Goal: Transaction & Acquisition: Register for event/course

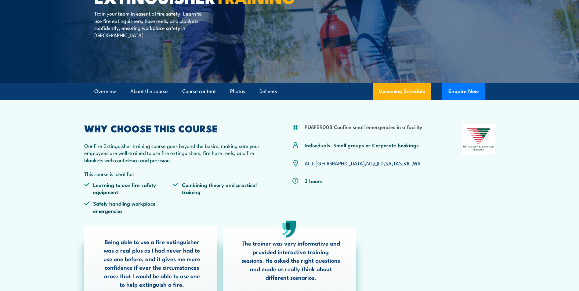
click at [320, 163] on link "[GEOGRAPHIC_DATA]" at bounding box center [340, 162] width 49 height 7
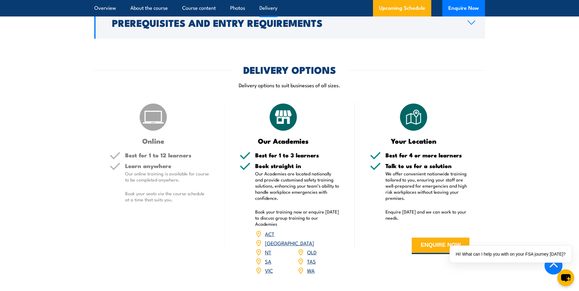
scroll to position [750, 0]
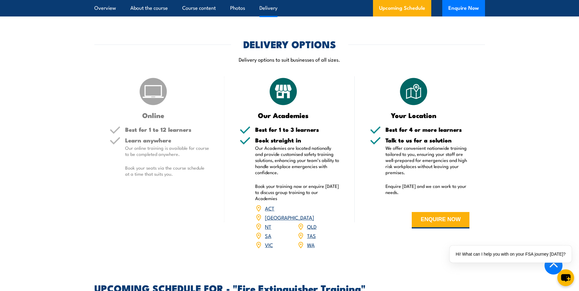
click at [311, 214] on link "NSW" at bounding box center [289, 217] width 49 height 7
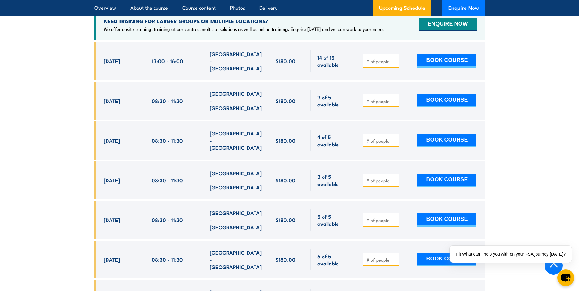
scroll to position [872, 0]
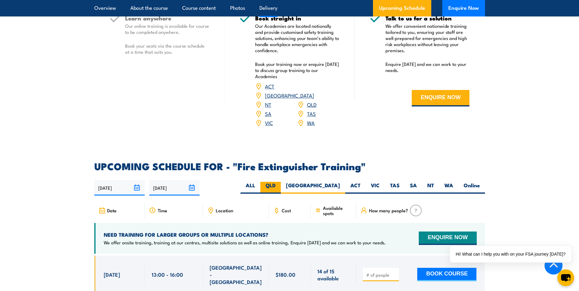
click at [281, 182] on label "QLD" at bounding box center [270, 188] width 20 height 12
click at [280, 182] on input "QLD" at bounding box center [278, 184] width 4 height 4
radio input "true"
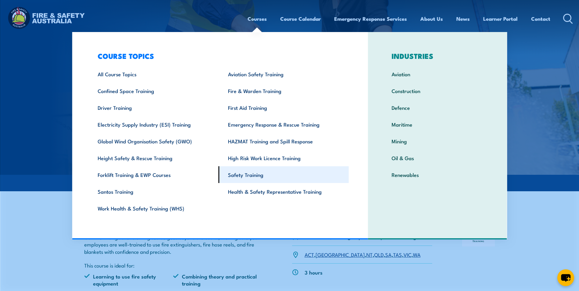
click at [239, 176] on link "Safety Training" at bounding box center [284, 174] width 130 height 17
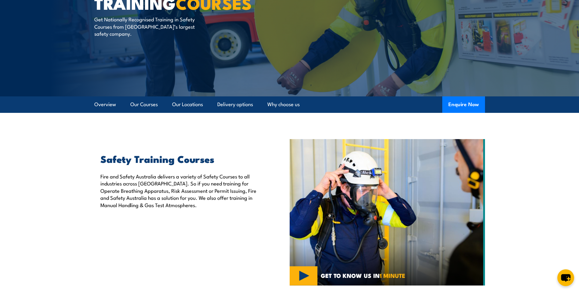
scroll to position [61, 0]
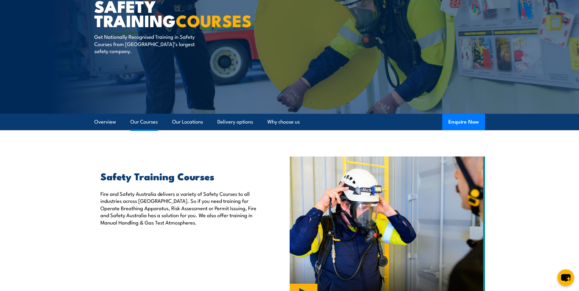
click at [137, 122] on link "Our Courses" at bounding box center [143, 122] width 27 height 16
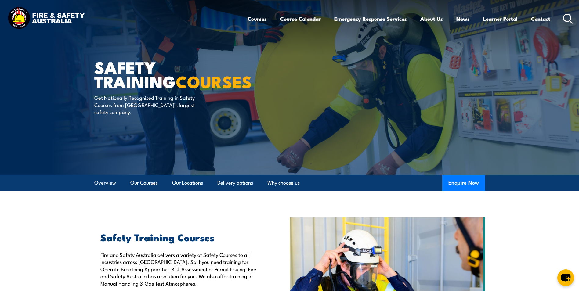
click at [563, 18] on div "Courses Course Calendar Emergency Response Services Services Overview Emergency…" at bounding box center [411, 18] width 326 height 26
click at [568, 17] on icon at bounding box center [568, 19] width 10 height 10
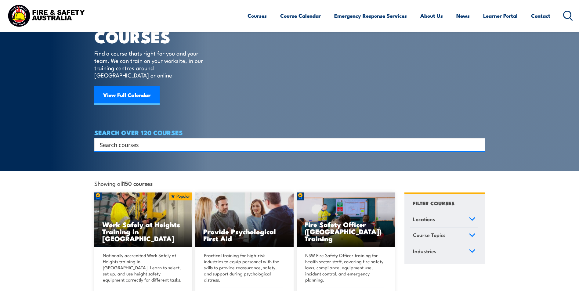
click at [115, 140] on input "Search input" at bounding box center [286, 144] width 372 height 9
type input "fire and evacuation"
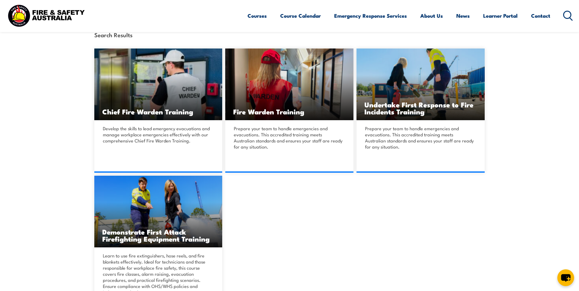
scroll to position [183, 0]
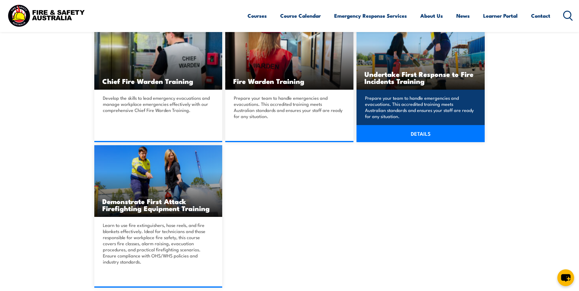
click at [430, 111] on p "Prepare your team to handle emergencies and evacuations. This accredited traini…" at bounding box center [419, 107] width 109 height 24
click at [423, 135] on link "DETAILS" at bounding box center [421, 133] width 128 height 17
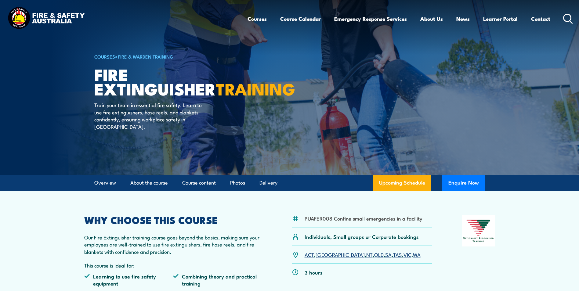
click at [569, 17] on icon at bounding box center [568, 19] width 10 height 10
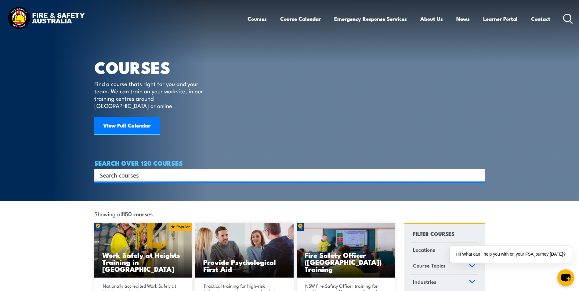
click at [570, 16] on icon at bounding box center [568, 19] width 10 height 10
click at [568, 16] on icon at bounding box center [568, 19] width 10 height 10
click at [136, 171] on input "Search input" at bounding box center [286, 175] width 372 height 9
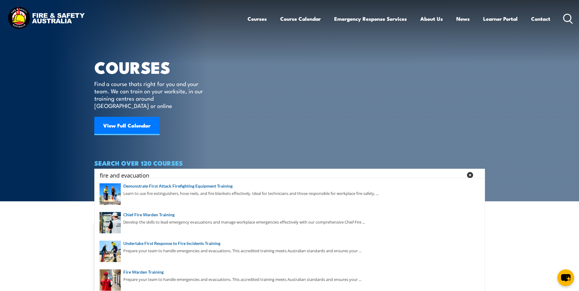
type input "fire and evacuation"
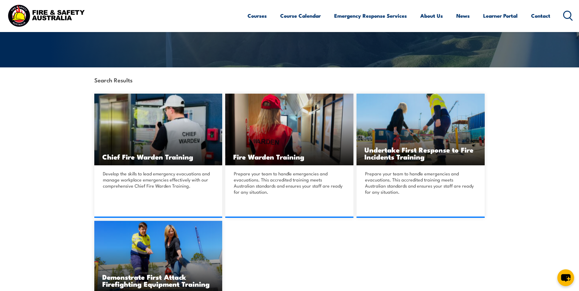
scroll to position [122, 0]
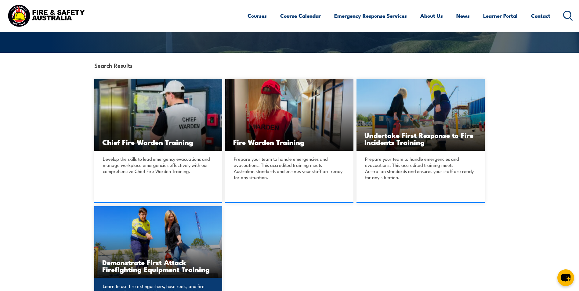
click at [162, 263] on h3 "Demonstrate First Attack Firefighting Equipment Training" at bounding box center [158, 266] width 112 height 14
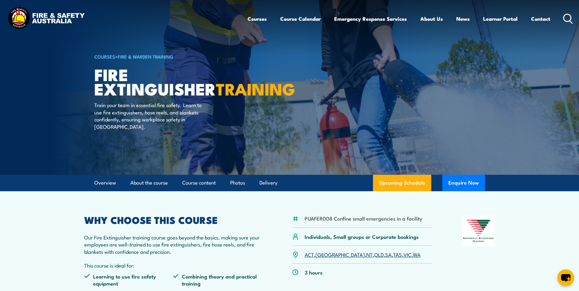
click at [568, 17] on icon at bounding box center [568, 19] width 10 height 10
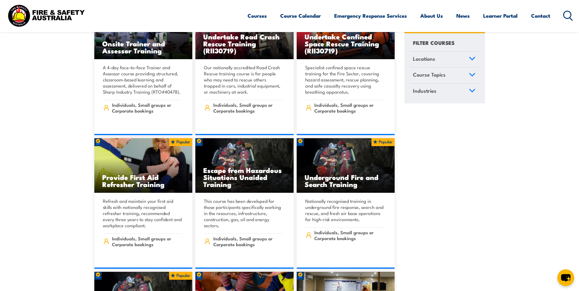
scroll to position [509, 0]
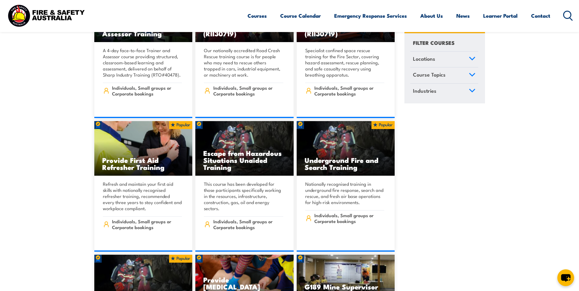
click at [559, 8] on div "Courses Course Calendar Emergency Response Services Services Overview Emergency…" at bounding box center [411, 15] width 326 height 26
click at [568, 13] on icon at bounding box center [568, 16] width 10 height 10
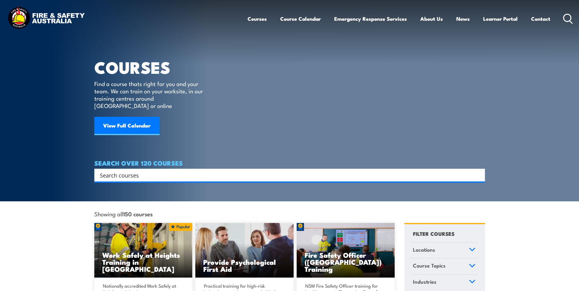
click at [154, 171] on input "Search input" at bounding box center [286, 175] width 372 height 9
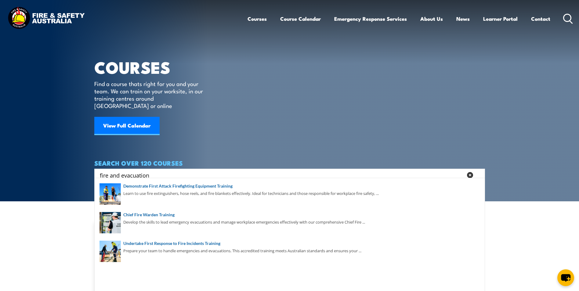
type input "fire and evacuation"
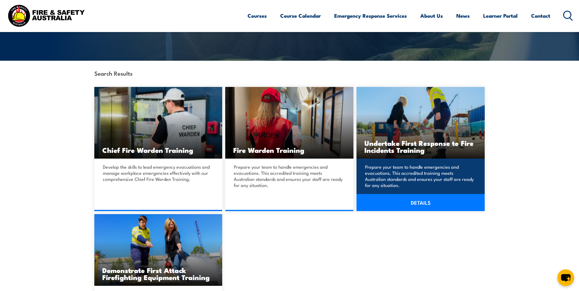
scroll to position [122, 0]
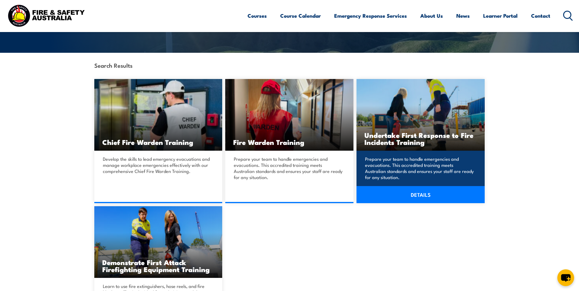
click at [423, 196] on link "DETAILS" at bounding box center [421, 194] width 128 height 17
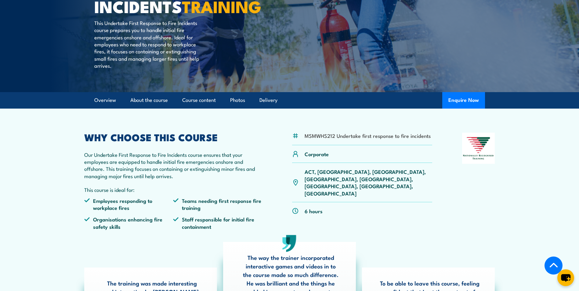
scroll to position [122, 0]
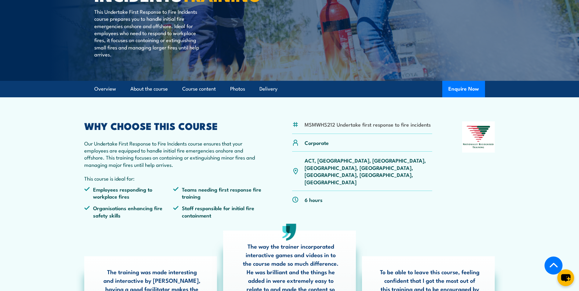
click at [323, 162] on p "ACT, NSW, NT, QLD, SA, TAS, VIC, WA" at bounding box center [369, 171] width 128 height 29
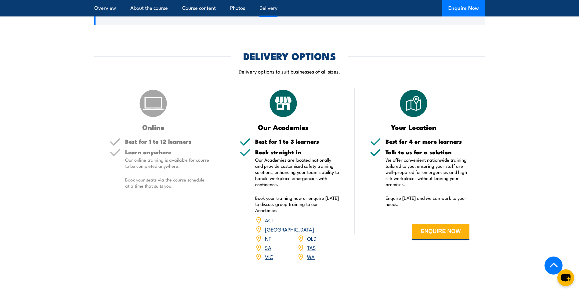
scroll to position [794, 0]
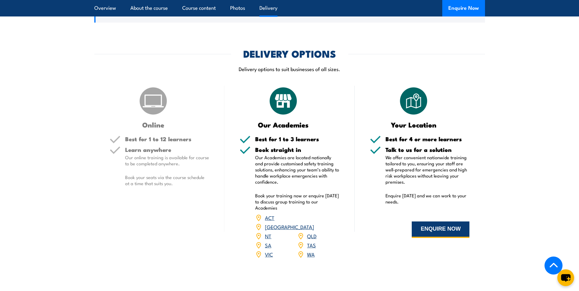
click at [433, 225] on button "ENQUIRE NOW" at bounding box center [441, 230] width 58 height 16
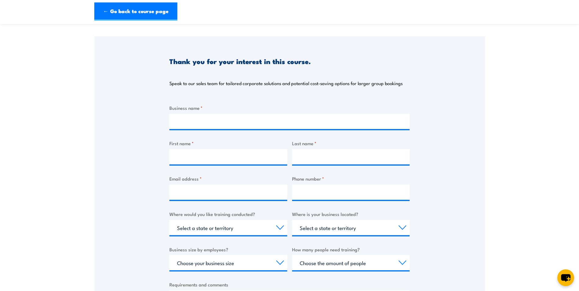
scroll to position [61, 0]
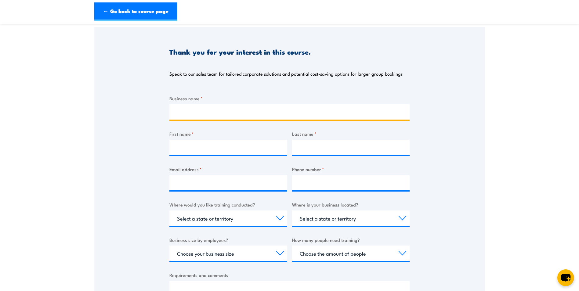
click at [188, 106] on input "Business name *" at bounding box center [289, 111] width 240 height 15
type input "s"
type input "St Carthages Community Care"
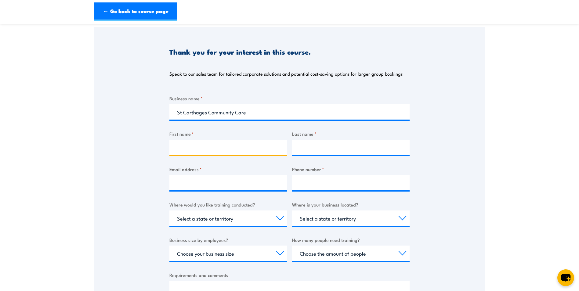
click at [211, 146] on input "First name *" at bounding box center [228, 147] width 118 height 15
type input "Toni"
type input "Donnelly"
type input "toni.donnelly@stcarthages.org.au"
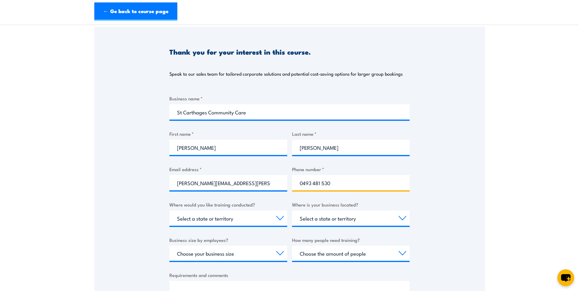
type input "0493 481 530"
click at [281, 219] on select "Select a state or territory Nationally - multiple locations QLD NSW VIC SA ACT …" at bounding box center [228, 218] width 118 height 15
select select "[GEOGRAPHIC_DATA]"
click at [169, 211] on select "Select a state or territory Nationally - multiple locations QLD NSW VIC SA ACT …" at bounding box center [228, 218] width 118 height 15
click at [330, 216] on select "Select a state or territory QLD NSW VIC SA ACT WA TAS NT" at bounding box center [351, 218] width 118 height 15
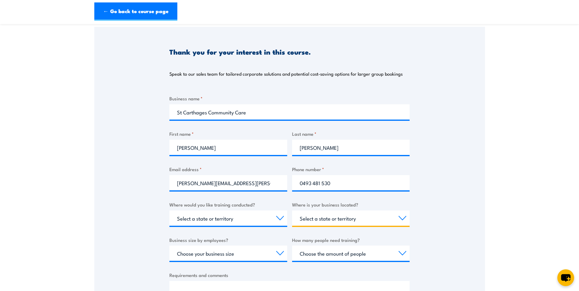
select select "[GEOGRAPHIC_DATA]"
click at [292, 211] on select "Select a state or territory QLD NSW VIC SA ACT WA TAS NT" at bounding box center [351, 218] width 118 height 15
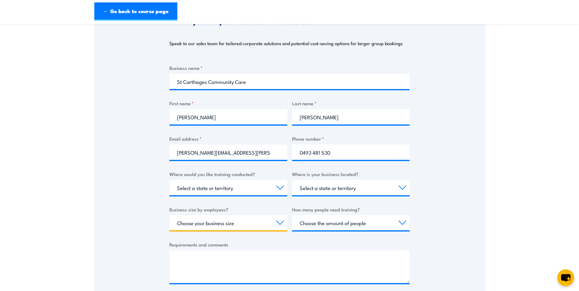
click at [187, 222] on select "Choose your business size 1 to 19 20 to 199 200+" at bounding box center [228, 222] width 118 height 15
select select "20 to 199"
click at [169, 215] on select "Choose your business size 1 to 19 20 to 199 200+" at bounding box center [228, 222] width 118 height 15
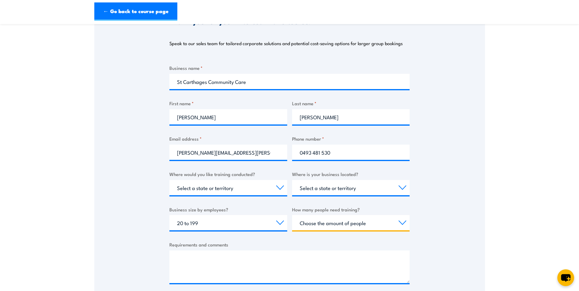
click at [404, 221] on select "Choose the amount of people 1 to 4 5 to 19 20+" at bounding box center [351, 222] width 118 height 15
select select "5 to 19"
click at [292, 215] on select "Choose the amount of people 1 to 4 5 to 19 20+" at bounding box center [351, 222] width 118 height 15
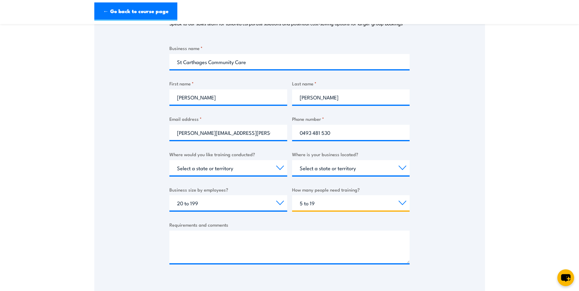
scroll to position [122, 0]
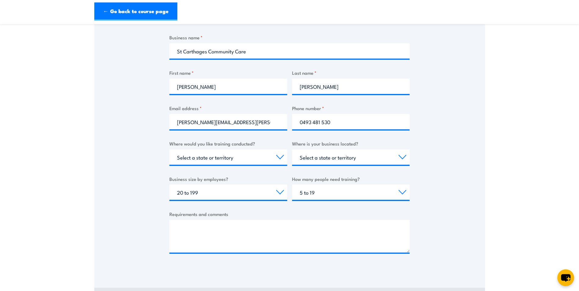
click at [189, 214] on label "Requirements and comments" at bounding box center [289, 214] width 240 height 7
click at [189, 220] on textarea "Requirements and comments" at bounding box center [289, 236] width 240 height 33
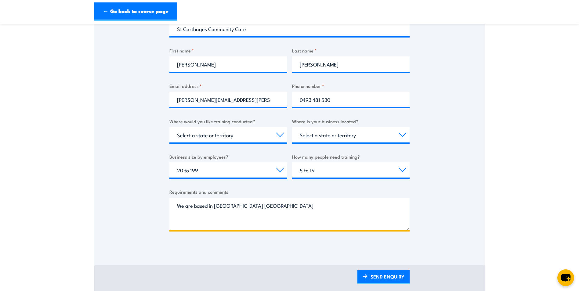
scroll to position [183, 0]
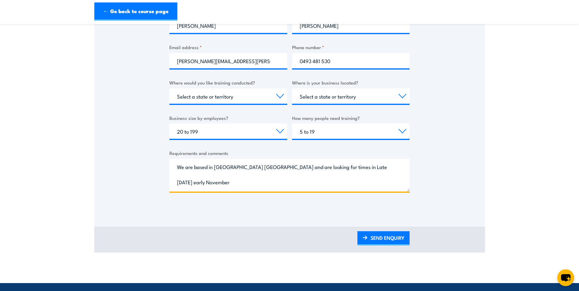
drag, startPoint x: 294, startPoint y: 168, endPoint x: 299, endPoint y: 168, distance: 5.2
click at [299, 168] on textarea "We are based in Goonellabah NSW and are looking for times in Late October 2025 …" at bounding box center [289, 175] width 240 height 33
click at [384, 168] on textarea "We are based in Goonellabah NSW and are looking to allocate training sessions i…" at bounding box center [289, 175] width 240 height 33
click at [230, 183] on textarea "We are based in Goonellabah NSW and are looking to allocate training sessions i…" at bounding box center [289, 175] width 240 height 33
type textarea "We are based in Goonellabah NSW and are looking to allocate training sessions i…"
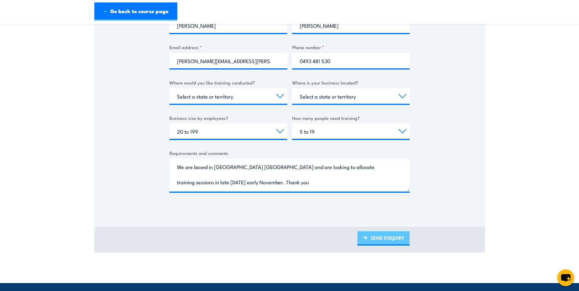
click at [372, 240] on link "SEND ENQUIRY" at bounding box center [383, 238] width 52 height 14
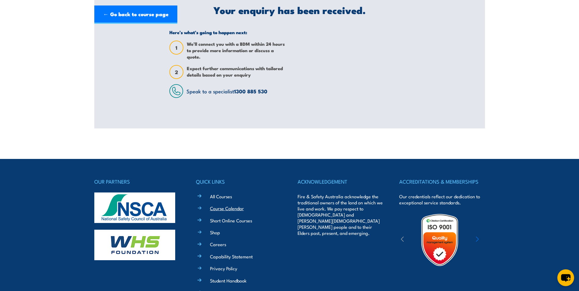
scroll to position [0, 0]
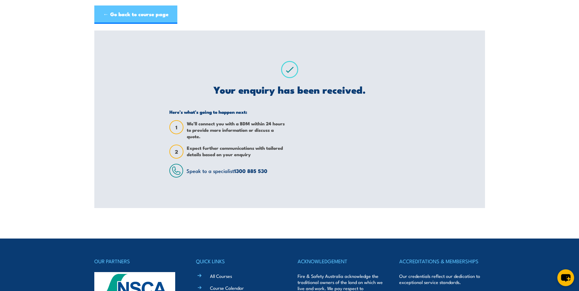
click at [148, 16] on link "← Go back to course page" at bounding box center [135, 14] width 83 height 18
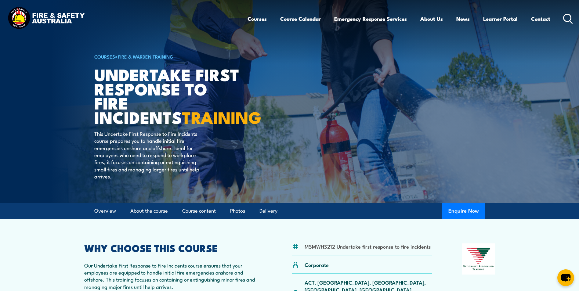
click at [567, 17] on icon at bounding box center [568, 19] width 10 height 10
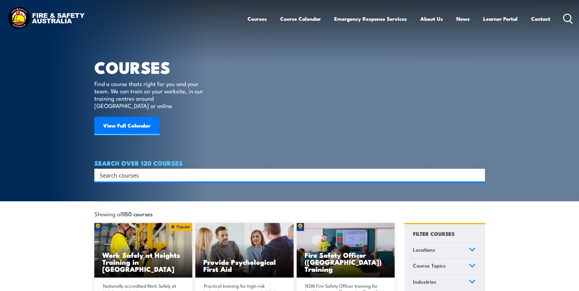
click at [147, 171] on input "Search input" at bounding box center [286, 175] width 372 height 9
type input "Manual Handling"
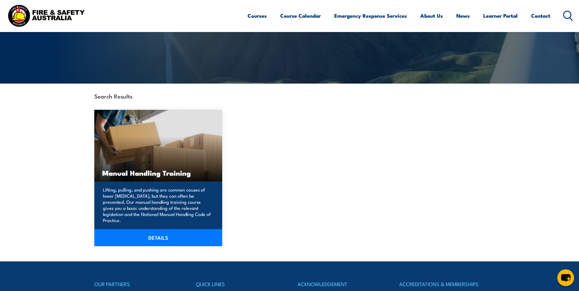
scroll to position [92, 0]
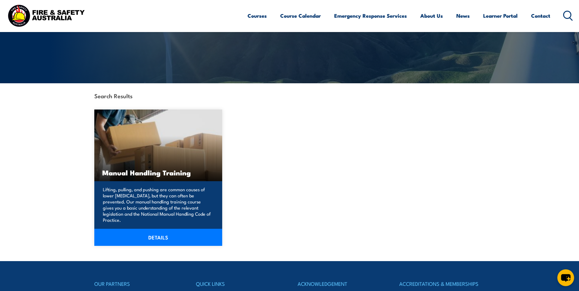
click at [162, 233] on link "DETAILS" at bounding box center [158, 237] width 128 height 17
